Goal: Information Seeking & Learning: Check status

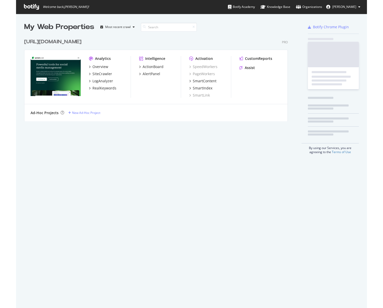
scroll to position [304, 344]
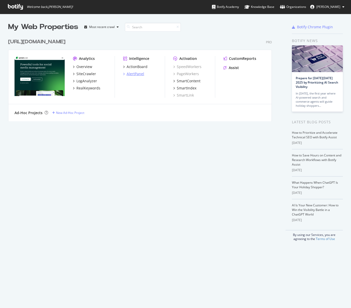
click at [130, 72] on div "AlertPanel" at bounding box center [136, 73] width 18 height 5
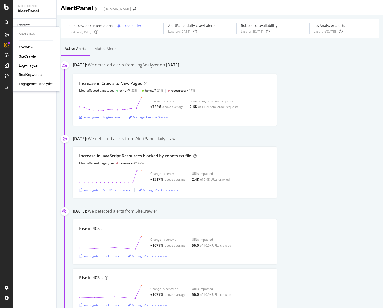
click at [33, 64] on div "LogAnalyzer" at bounding box center [29, 65] width 20 height 5
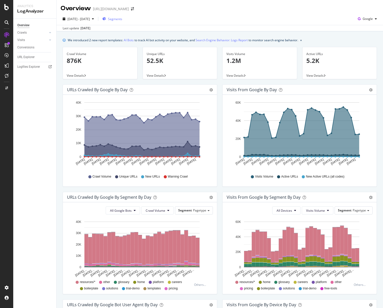
click at [106, 19] on icon "button" at bounding box center [104, 18] width 4 height 3
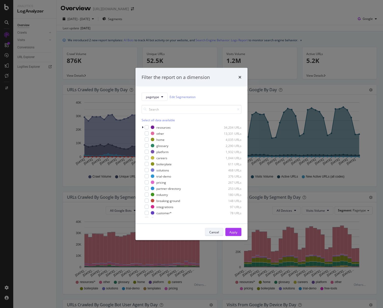
click at [213, 234] on div "Cancel" at bounding box center [214, 232] width 10 height 4
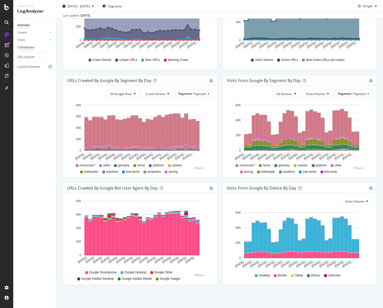
scroll to position [116, 0]
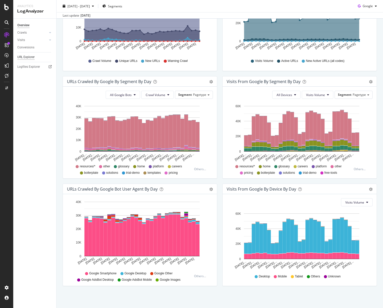
click at [28, 56] on div "URL Explorer" at bounding box center [25, 57] width 17 height 5
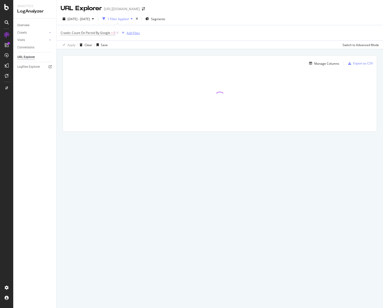
click at [125, 31] on div "button" at bounding box center [123, 32] width 7 height 3
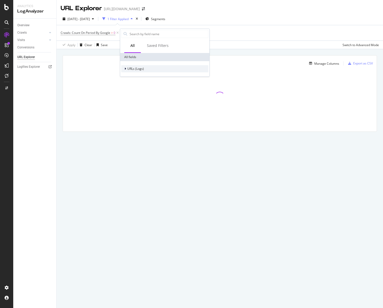
click at [142, 67] on span "URLs (Logs)" at bounding box center [135, 69] width 17 height 4
click at [149, 76] on div "URL Scheme" at bounding box center [164, 75] width 87 height 7
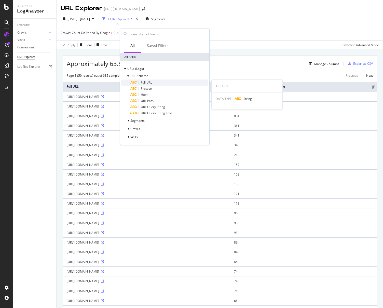
click at [157, 81] on div "Full URL" at bounding box center [169, 83] width 78 height 6
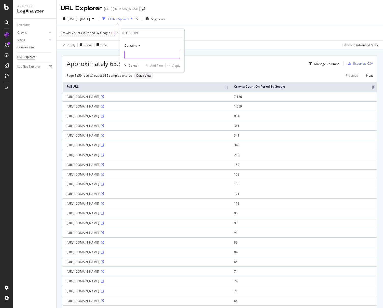
click at [140, 59] on input "text" at bounding box center [153, 55] width 56 height 8
paste input "[URL][DOMAIN_NAME]"
click at [161, 55] on input "[URL][DOMAIN_NAME]" at bounding box center [149, 55] width 48 height 8
type input "/insights/social-spotlight-nike/"
click at [170, 65] on div "button" at bounding box center [169, 65] width 7 height 3
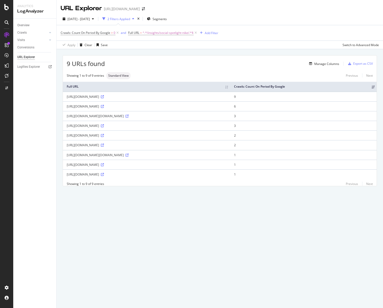
click at [205, 106] on div "[URL][DOMAIN_NAME]" at bounding box center [147, 106] width 160 height 4
click at [104, 108] on icon at bounding box center [102, 106] width 3 height 3
click at [104, 102] on td "[URL][DOMAIN_NAME]" at bounding box center [146, 106] width 167 height 10
click at [30, 58] on div "SiteCrawler" at bounding box center [28, 56] width 18 height 5
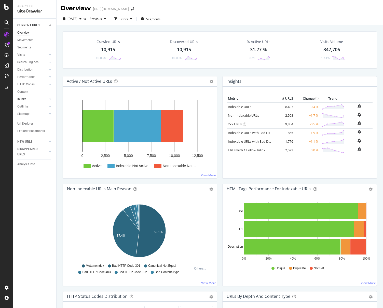
click at [27, 97] on link "Inlinks" at bounding box center [32, 99] width 30 height 5
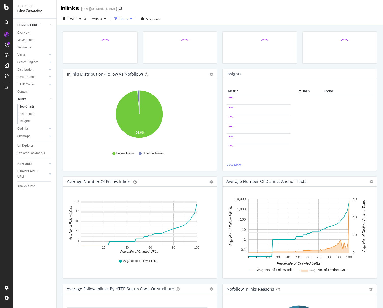
click at [134, 19] on div "button" at bounding box center [131, 18] width 6 height 3
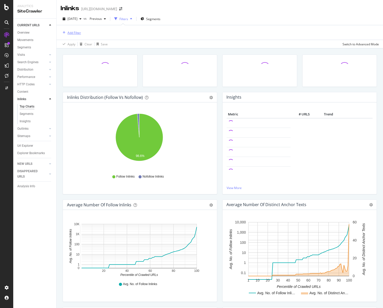
click at [70, 33] on div "Add Filter" at bounding box center [75, 33] width 14 height 4
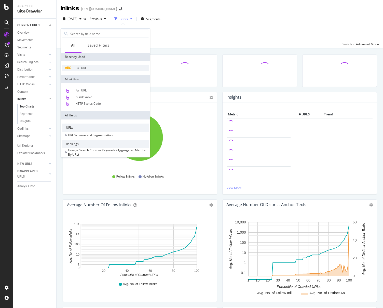
click at [101, 67] on div "Full URL" at bounding box center [105, 68] width 87 height 6
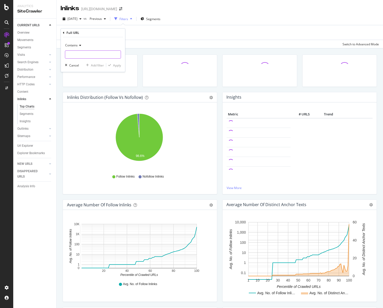
click at [98, 53] on input "text" at bounding box center [93, 54] width 56 height 8
paste input "[URL][DOMAIN_NAME]"
type input "[URL][DOMAIN_NAME]"
click at [111, 64] on icon "button" at bounding box center [109, 65] width 3 height 3
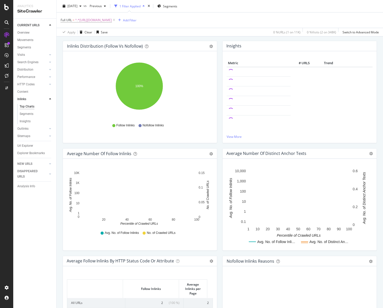
scroll to position [125, 0]
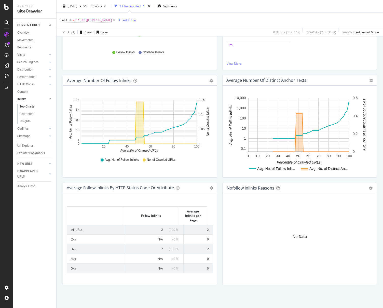
click at [74, 231] on td "All URLs" at bounding box center [96, 229] width 58 height 9
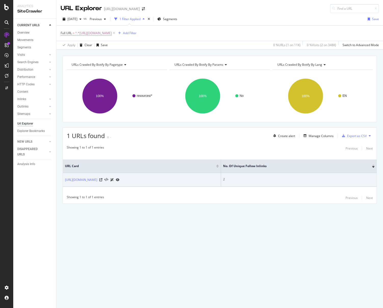
click at [120, 180] on icon at bounding box center [118, 179] width 4 height 3
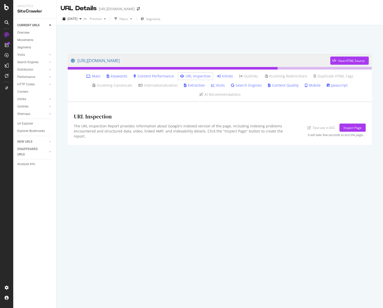
click at [224, 77] on link "Inlinks" at bounding box center [225, 76] width 16 height 5
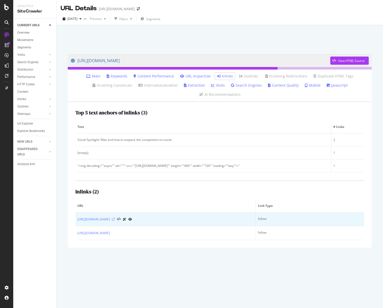
click at [115, 218] on icon at bounding box center [113, 219] width 3 height 3
